Goal: Transaction & Acquisition: Purchase product/service

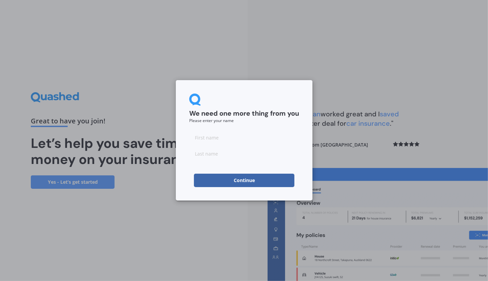
click at [212, 136] on input at bounding box center [244, 137] width 110 height 13
type input "X"
click at [220, 151] on input at bounding box center [244, 153] width 110 height 13
type input "Kraayenhof"
click at [259, 181] on button "Continue" at bounding box center [244, 179] width 100 height 13
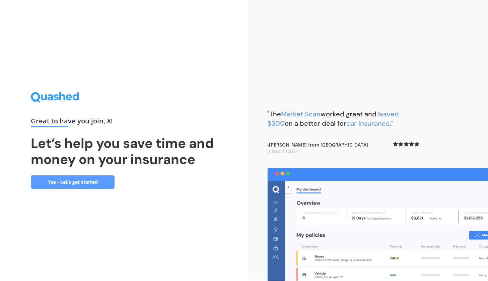
click at [90, 179] on link "Yes - Let’s get started" at bounding box center [73, 181] width 84 height 13
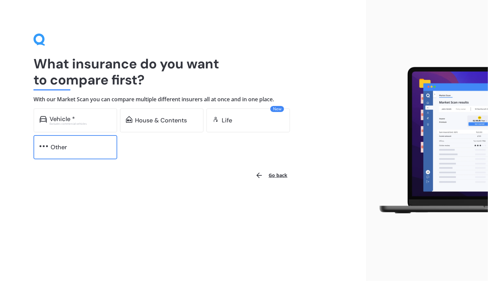
click at [63, 147] on div "Other" at bounding box center [59, 147] width 16 height 7
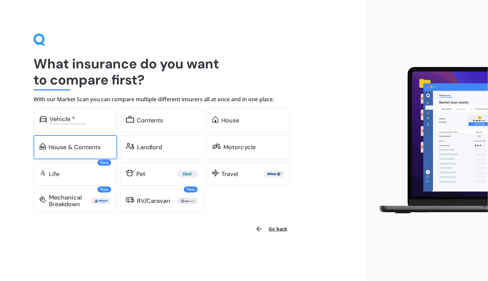
click at [240, 118] on div "House" at bounding box center [252, 120] width 63 height 7
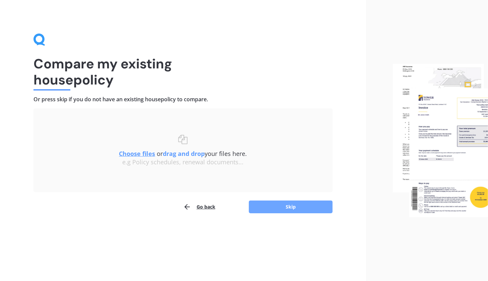
click at [292, 203] on button "Skip" at bounding box center [291, 206] width 84 height 13
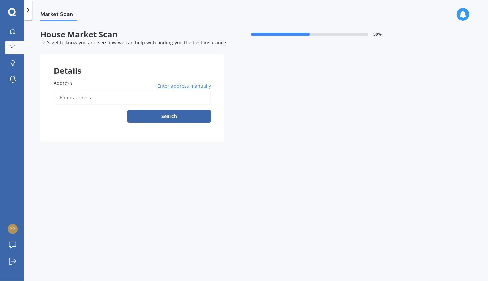
click at [80, 97] on input "Address" at bounding box center [132, 97] width 157 height 14
click at [186, 89] on span "Enter address manually" at bounding box center [184, 85] width 54 height 7
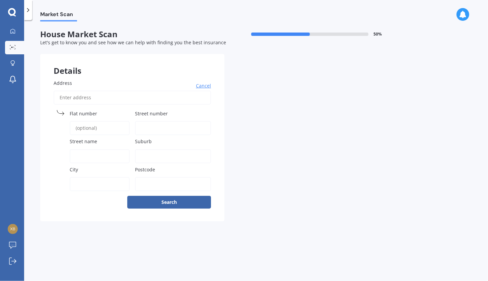
click at [86, 110] on span "Flat number" at bounding box center [83, 113] width 27 height 7
click at [86, 121] on input "Flat number" at bounding box center [100, 128] width 60 height 14
click at [155, 126] on input "Street number" at bounding box center [173, 128] width 76 height 14
type input "574 a"
click at [84, 139] on span "Street name" at bounding box center [83, 141] width 27 height 6
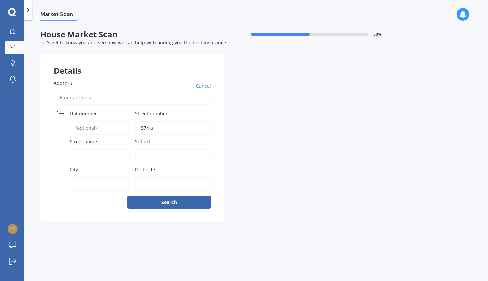
click at [84, 149] on input "Street name" at bounding box center [100, 156] width 60 height 14
type input "[GEOGRAPHIC_DATA]"
type input "[STREET_ADDRESS]"
type input "Te Awamutu"
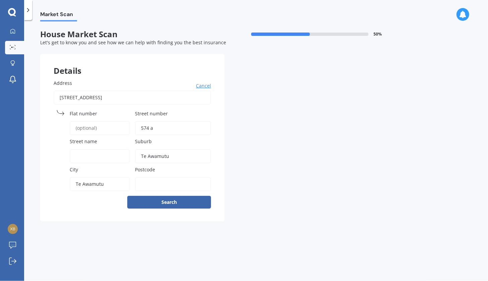
type input "3876"
click at [91, 152] on input "Street name" at bounding box center [100, 156] width 60 height 14
type input "[GEOGRAPHIC_DATA]"
type input "[STREET_ADDRESS]"
type input "574"
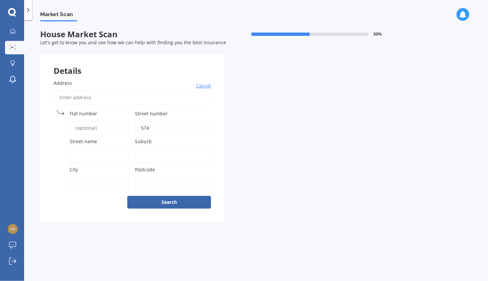
click at [101, 151] on input "Street name" at bounding box center [100, 156] width 60 height 14
click at [160, 128] on input "574" at bounding box center [173, 128] width 76 height 14
type input "574a"
click at [98, 144] on label "Street name" at bounding box center [98, 141] width 57 height 7
click at [98, 149] on input "Street name" at bounding box center [100, 156] width 60 height 14
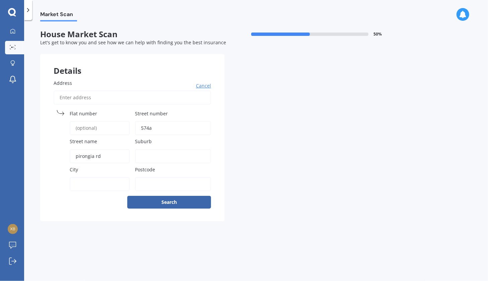
type input "pirongia rd"
click at [167, 172] on label "Postcode" at bounding box center [171, 169] width 73 height 7
click at [167, 177] on input "Postcode" at bounding box center [173, 184] width 76 height 14
type input "3876"
click at [165, 144] on label "Suburb" at bounding box center [171, 141] width 73 height 7
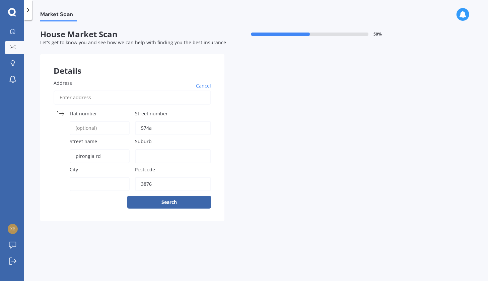
click at [165, 149] on input "Suburb" at bounding box center [173, 156] width 76 height 14
click at [91, 167] on label "City" at bounding box center [98, 169] width 57 height 7
click at [91, 177] on input "City" at bounding box center [100, 184] width 60 height 14
click at [157, 159] on input "Suburb" at bounding box center [173, 156] width 76 height 14
type input "pirongia"
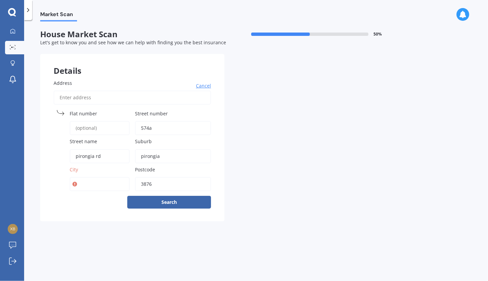
click at [82, 186] on input "City" at bounding box center [100, 184] width 60 height 14
type input "te awamutu"
click at [184, 202] on button "Search" at bounding box center [169, 202] width 84 height 13
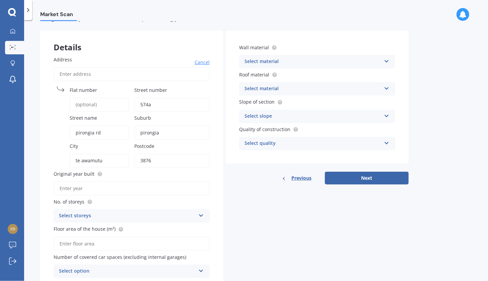
scroll to position [52, 0]
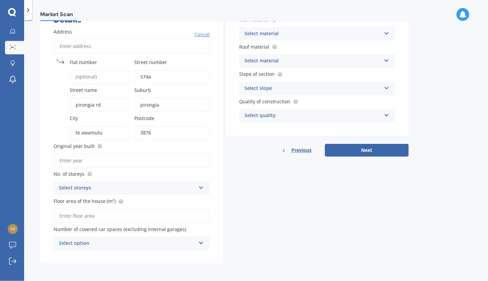
click at [114, 158] on input "Original year built" at bounding box center [132, 160] width 156 height 14
type input "2025"
click at [200, 186] on icon at bounding box center [201, 186] width 6 height 5
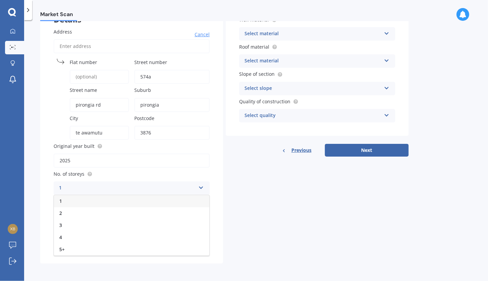
click at [69, 200] on div "1" at bounding box center [131, 201] width 155 height 12
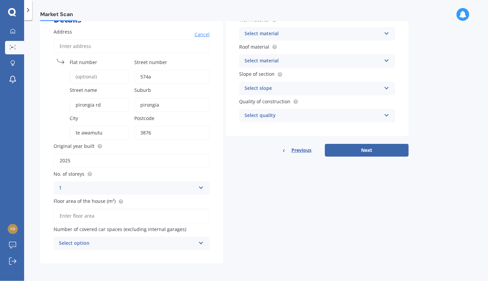
click at [121, 216] on input "Floor area of the house (m²)" at bounding box center [132, 216] width 156 height 14
type input "91"
click at [202, 243] on icon at bounding box center [201, 241] width 6 height 5
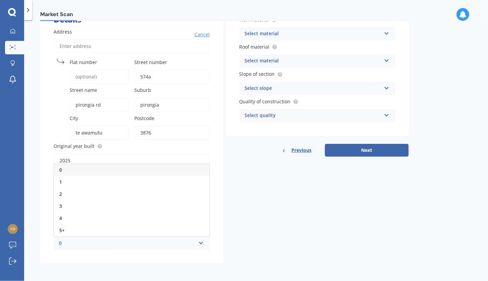
click at [62, 244] on div "0" at bounding box center [127, 243] width 137 height 8
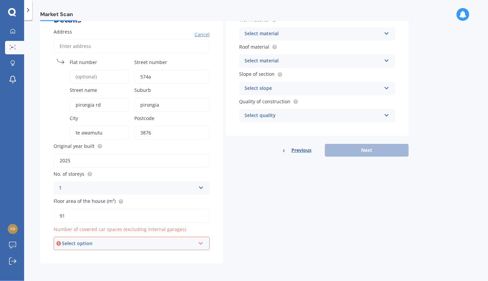
click at [200, 240] on icon at bounding box center [201, 241] width 6 height 5
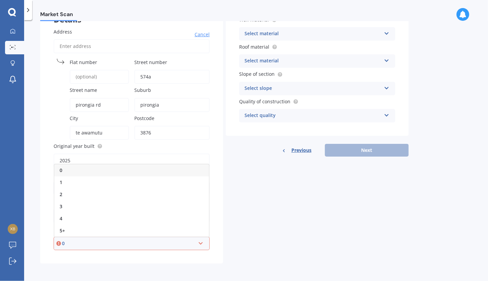
click at [63, 169] on div "0" at bounding box center [131, 170] width 155 height 12
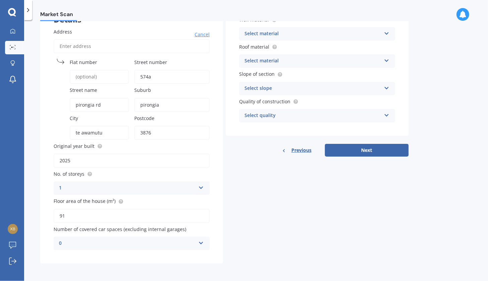
click at [380, 36] on div "Select material" at bounding box center [312, 34] width 137 height 8
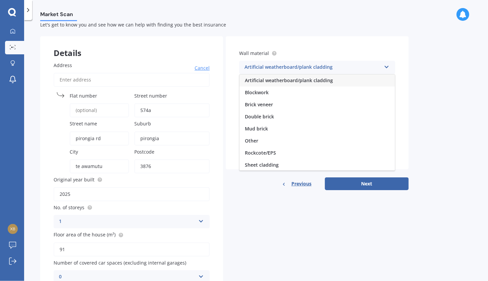
scroll to position [0, 0]
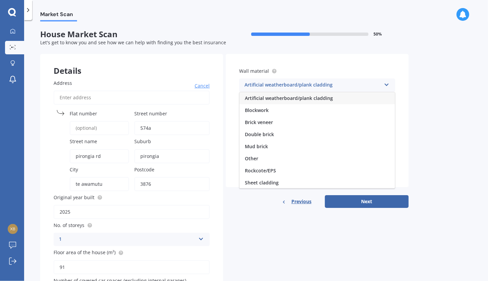
click at [306, 99] on span "Artificial weatherboard/plank cladding" at bounding box center [289, 98] width 88 height 6
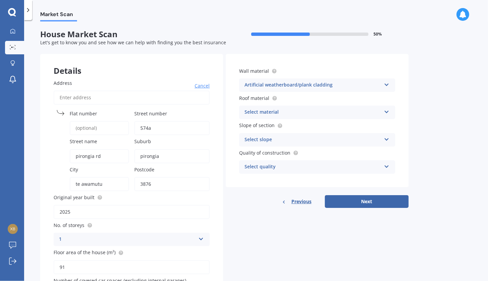
click at [386, 112] on icon at bounding box center [387, 110] width 6 height 5
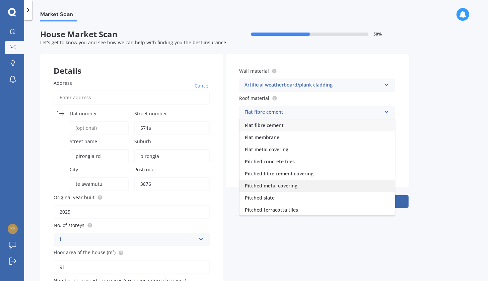
click at [285, 188] on span "Pitched metal covering" at bounding box center [271, 185] width 53 height 6
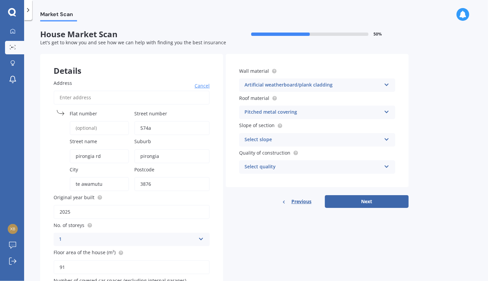
click at [385, 139] on icon at bounding box center [387, 138] width 6 height 5
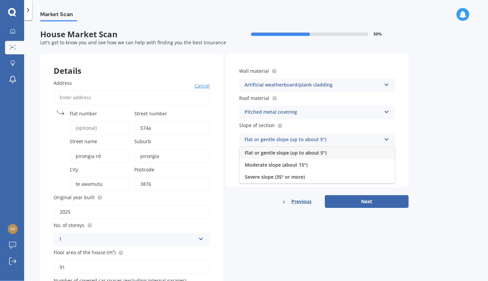
click at [313, 154] on span "Flat or gentle slope (up to about 5°)" at bounding box center [286, 152] width 82 height 6
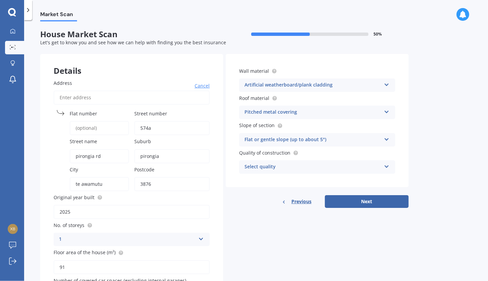
click at [385, 167] on icon at bounding box center [387, 165] width 6 height 5
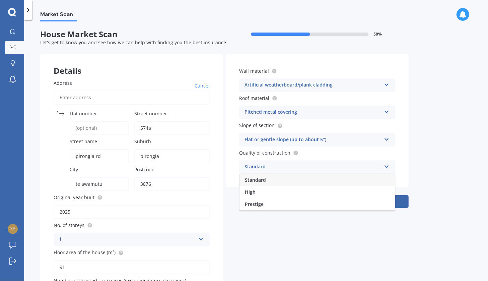
click at [266, 183] on div "Standard" at bounding box center [316, 180] width 155 height 12
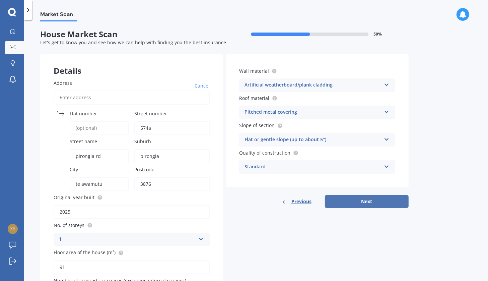
click at [375, 202] on button "Next" at bounding box center [367, 201] width 84 height 13
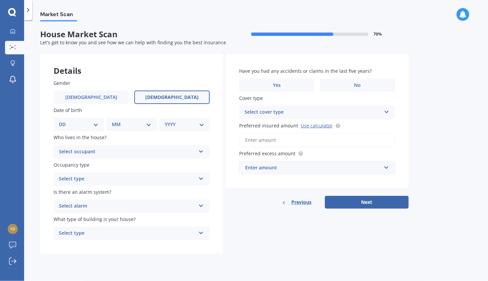
click at [179, 98] on span "[DEMOGRAPHIC_DATA]" at bounding box center [171, 97] width 53 height 6
click at [0, 0] on input "[DEMOGRAPHIC_DATA]" at bounding box center [0, 0] width 0 height 0
click at [96, 124] on select "DD 01 02 03 04 05 06 07 08 09 10 11 12 13 14 15 16 17 18 19 20 21 22 23 24 25 2…" at bounding box center [79, 124] width 40 height 7
click at [272, 245] on div "Details Gender [DEMOGRAPHIC_DATA] [DEMOGRAPHIC_DATA] Date of birth DD 01 02 03 …" at bounding box center [224, 154] width 368 height 200
click at [200, 151] on icon at bounding box center [201, 150] width 6 height 5
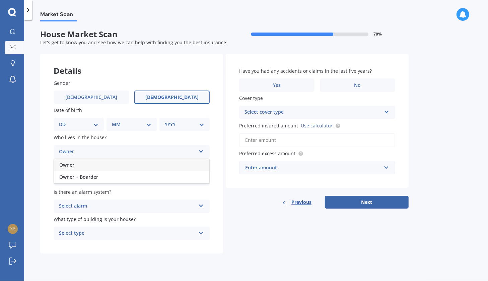
click at [73, 161] on div "Owner" at bounding box center [131, 165] width 155 height 12
click at [198, 178] on icon at bounding box center [201, 177] width 6 height 5
click at [79, 195] on span "Permanent" at bounding box center [71, 191] width 25 height 6
click at [198, 206] on icon at bounding box center [201, 204] width 6 height 5
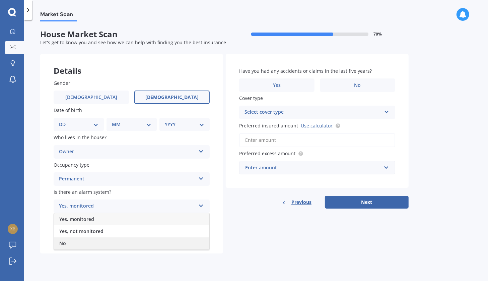
click at [86, 245] on div "No" at bounding box center [131, 243] width 155 height 12
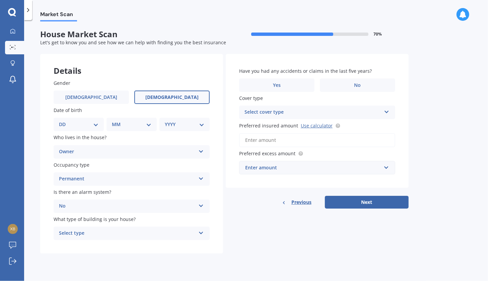
click at [200, 234] on icon at bounding box center [201, 231] width 6 height 5
click at [91, 246] on div "Freestanding" at bounding box center [131, 246] width 155 height 12
click at [350, 80] on label "No" at bounding box center [357, 84] width 75 height 13
click at [0, 0] on input "No" at bounding box center [0, 0] width 0 height 0
click at [387, 111] on icon at bounding box center [387, 110] width 6 height 5
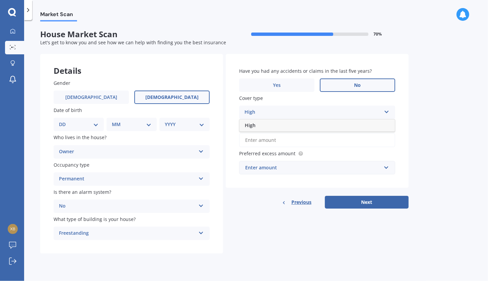
click at [250, 126] on span "High" at bounding box center [250, 125] width 11 height 6
click at [297, 139] on input "Preferred insured amount Use calculator" at bounding box center [317, 140] width 156 height 14
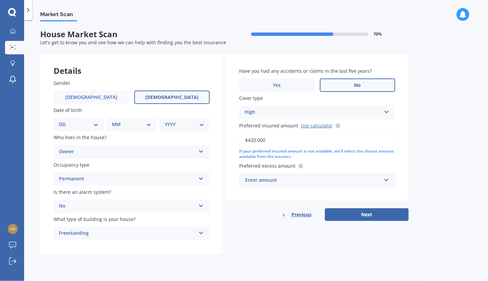
type input "$420,000"
click at [384, 177] on input "text" at bounding box center [315, 179] width 150 height 13
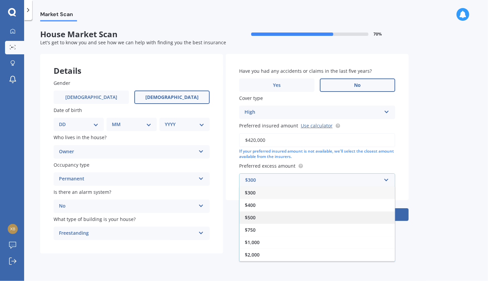
click at [258, 217] on div "$500" at bounding box center [316, 217] width 155 height 12
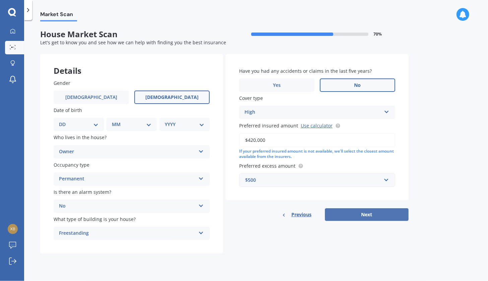
click at [358, 216] on button "Next" at bounding box center [367, 214] width 84 height 13
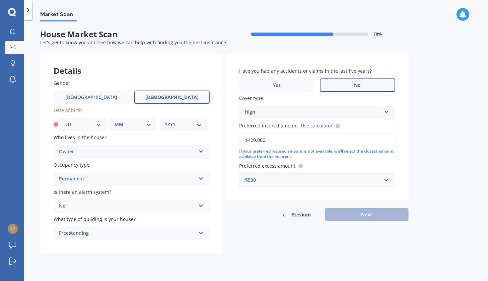
click at [95, 123] on select "DD 01 02 03 04 05 06 07 08 09 10 11 12 13 14 15 16 17 18 19 20 21 22 23 24 25 2…" at bounding box center [82, 124] width 37 height 7
select select "29"
click at [64, 121] on select "DD 01 02 03 04 05 06 07 08 09 10 11 12 13 14 15 16 17 18 19 20 21 22 23 24 25 2…" at bounding box center [82, 124] width 37 height 7
click at [150, 123] on select "MM 01 02 03 04 05 06 07 08 09 10 11 12" at bounding box center [132, 124] width 37 height 7
select select "10"
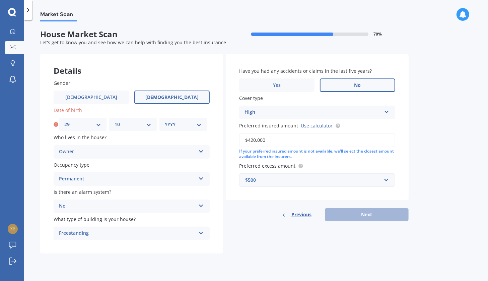
click at [114, 121] on select "MM 01 02 03 04 05 06 07 08 09 10 11 12" at bounding box center [132, 124] width 37 height 7
click at [195, 127] on select "YYYY 2009 2008 2007 2006 2005 2004 2003 2002 2001 2000 1999 1998 1997 1996 1995…" at bounding box center [183, 124] width 37 height 7
select select "1940"
click at [165, 121] on select "YYYY 2009 2008 2007 2006 2005 2004 2003 2002 2001 2000 1999 1998 1997 1996 1995…" at bounding box center [183, 124] width 37 height 7
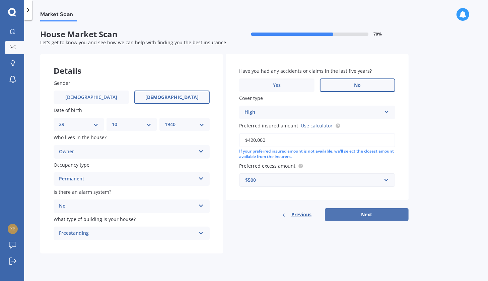
click at [370, 212] on button "Next" at bounding box center [367, 214] width 84 height 13
select select "29"
select select "10"
select select "1940"
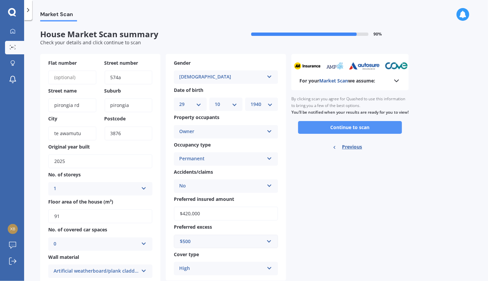
click at [352, 134] on button "Continue to scan" at bounding box center [350, 127] width 104 height 13
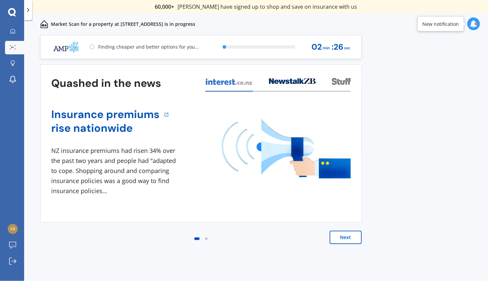
click at [349, 232] on button "Next" at bounding box center [345, 236] width 32 height 13
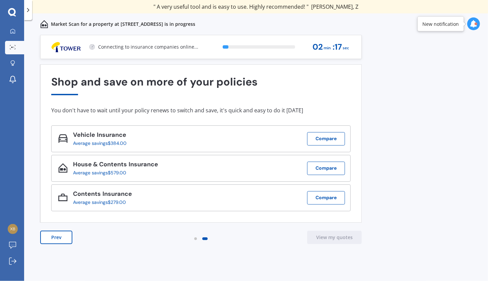
click at [56, 234] on button "Prev" at bounding box center [56, 236] width 32 height 13
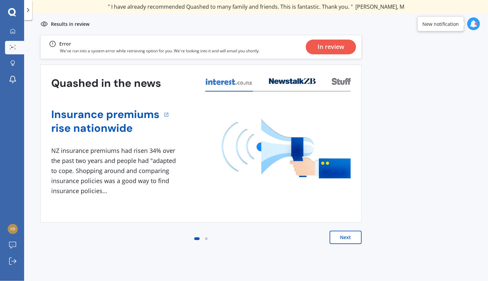
click at [336, 48] on div "In review" at bounding box center [330, 47] width 27 height 15
click at [42, 22] on img at bounding box center [44, 24] width 8 height 8
click at [69, 23] on p "Results in review" at bounding box center [70, 24] width 38 height 7
